Goal: Entertainment & Leisure: Browse casually

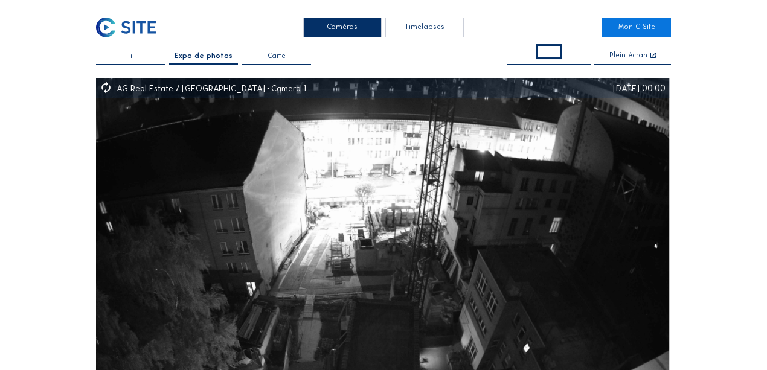
click at [429, 27] on div "Timelapses" at bounding box center [424, 28] width 79 height 20
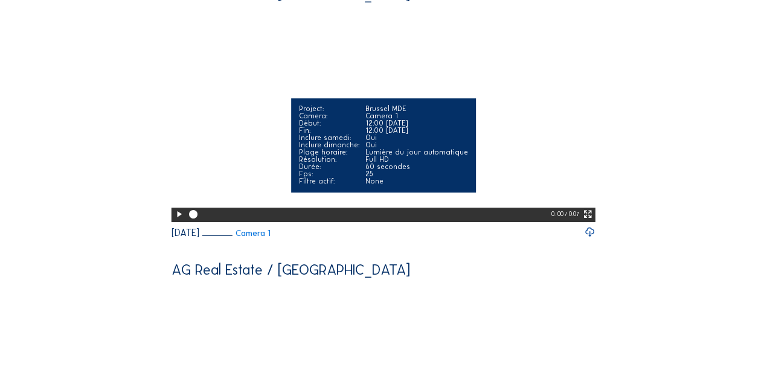
scroll to position [94, 0]
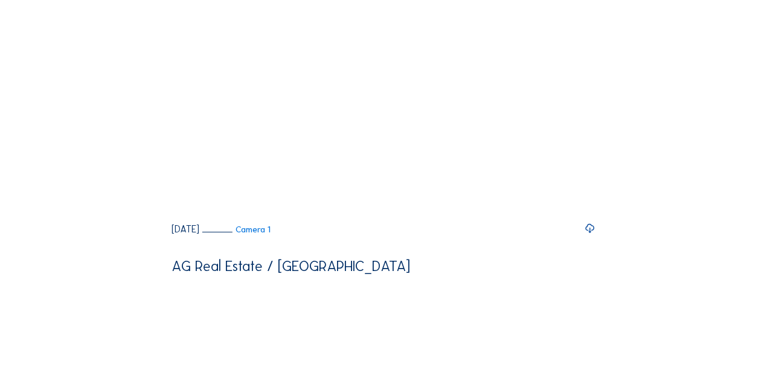
click at [593, 236] on icon at bounding box center [590, 228] width 11 height 13
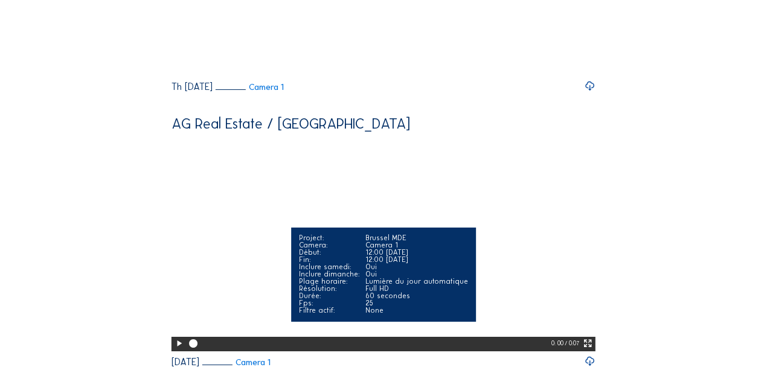
scroll to position [512, 0]
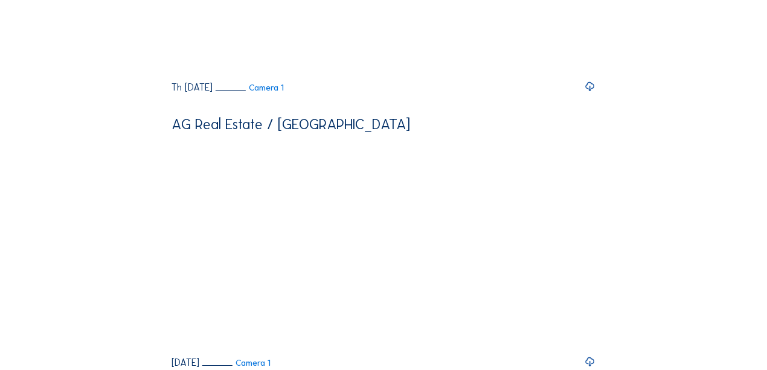
click at [593, 94] on icon at bounding box center [590, 86] width 11 height 13
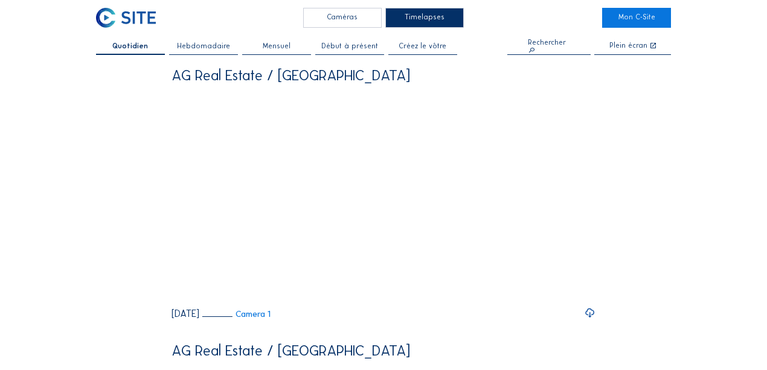
scroll to position [0, 0]
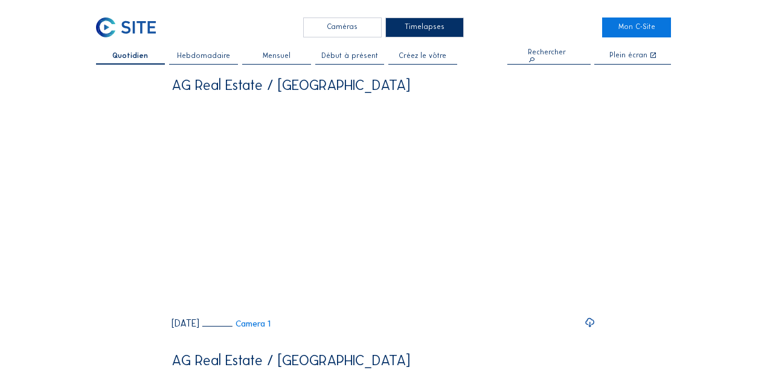
click at [272, 56] on span "Mensuel" at bounding box center [277, 56] width 28 height 7
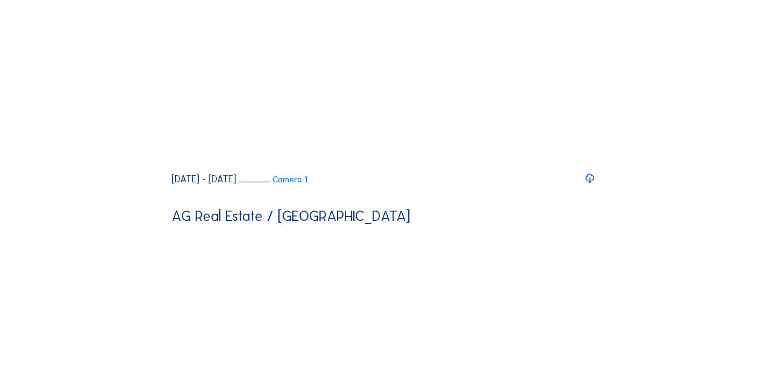
scroll to position [146, 0]
click at [591, 184] on icon at bounding box center [590, 176] width 11 height 13
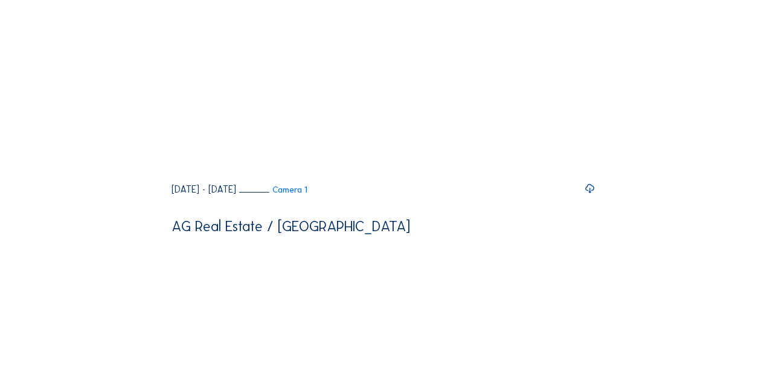
scroll to position [980, 0]
